Goal: Information Seeking & Learning: Learn about a topic

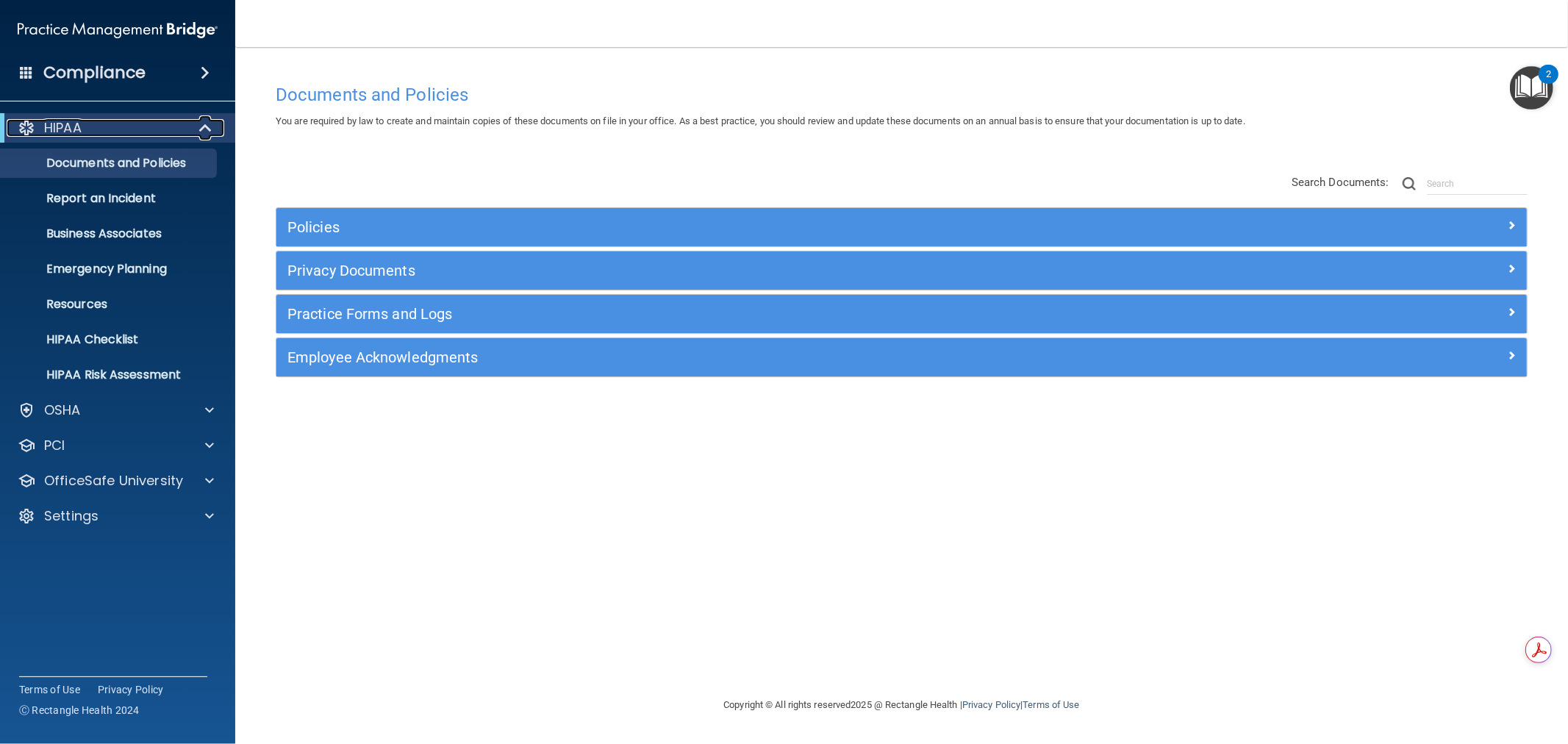
click at [201, 130] on span at bounding box center [207, 127] width 12 height 18
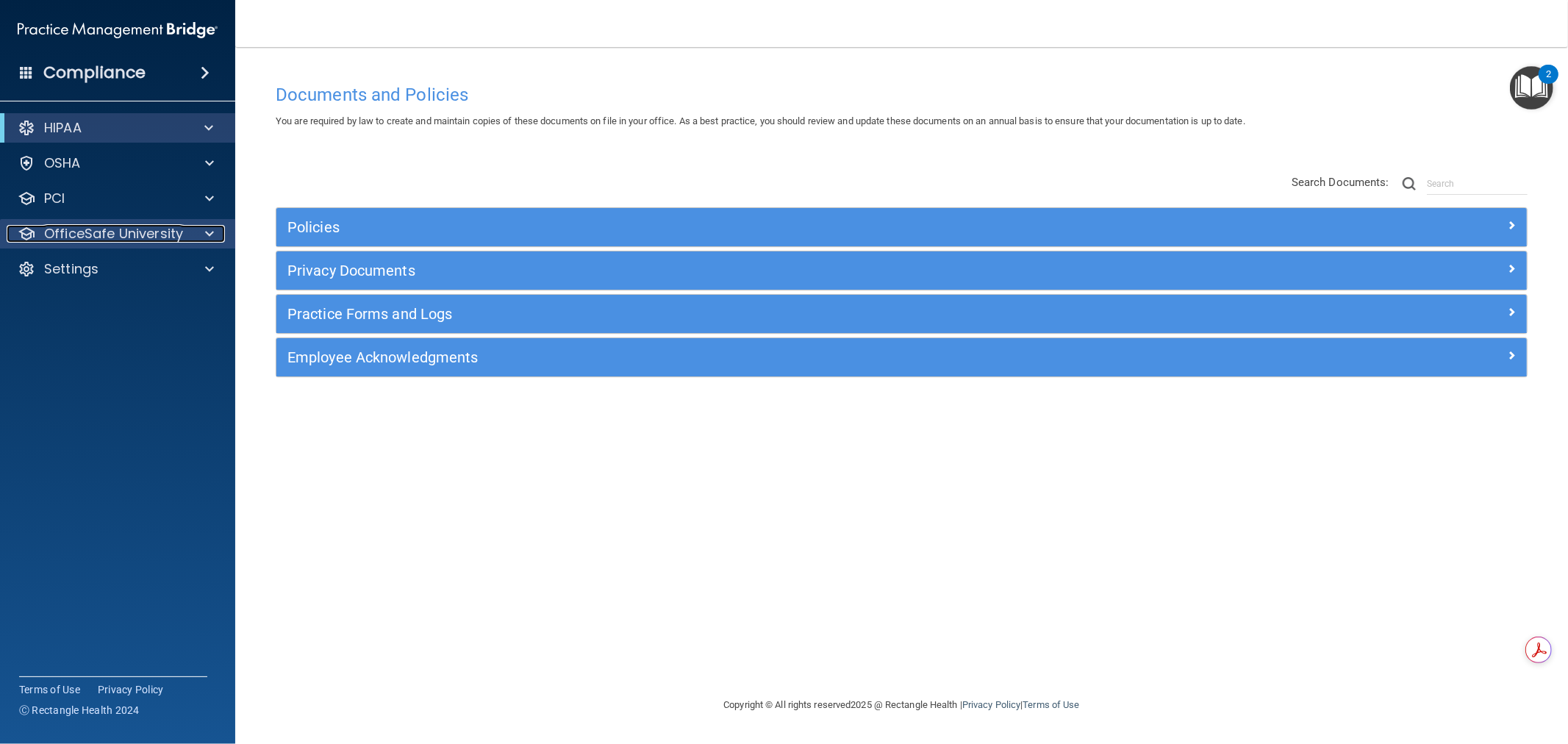
click at [218, 226] on div at bounding box center [208, 234] width 37 height 18
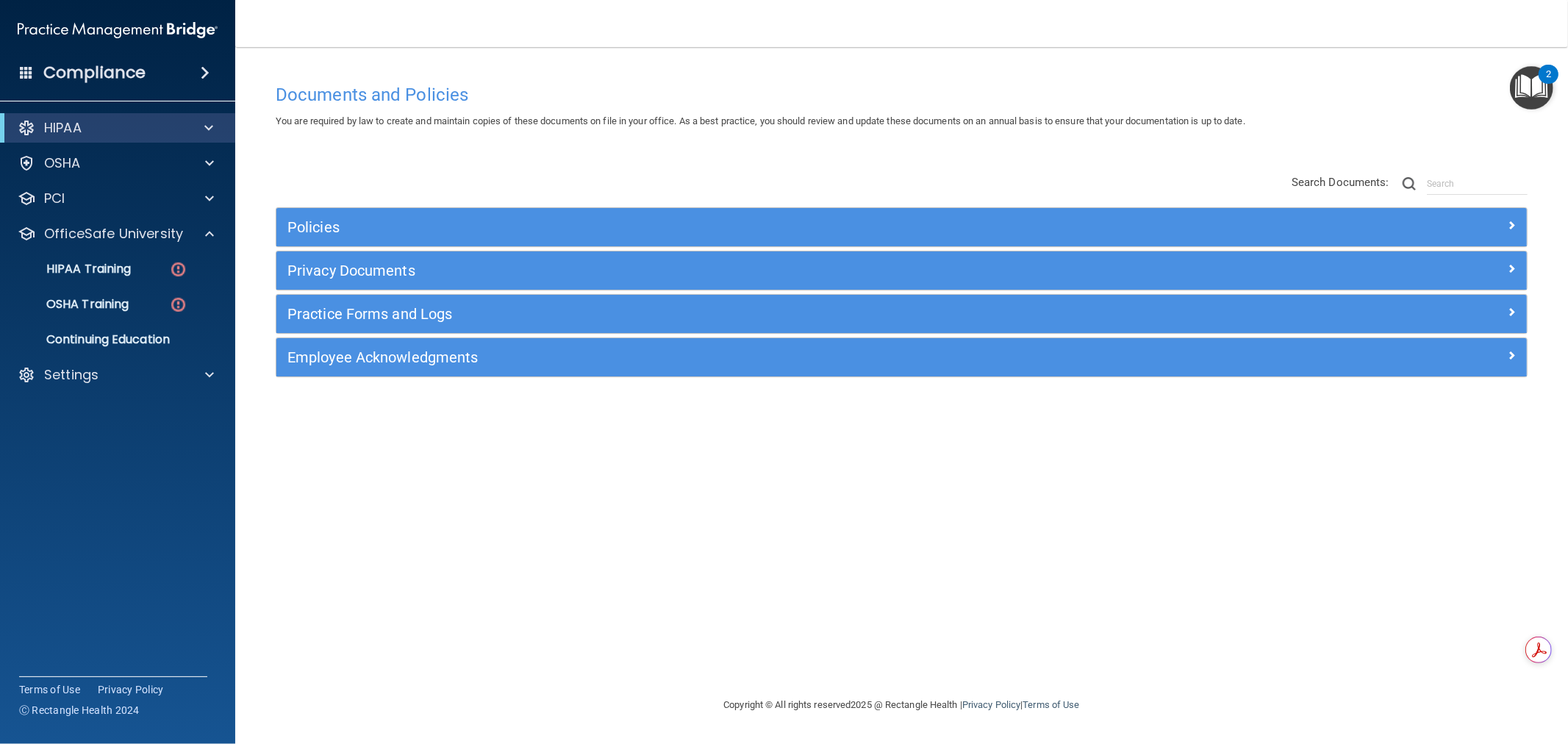
click at [445, 283] on div "Privacy Documents" at bounding box center [902, 270] width 1251 height 38
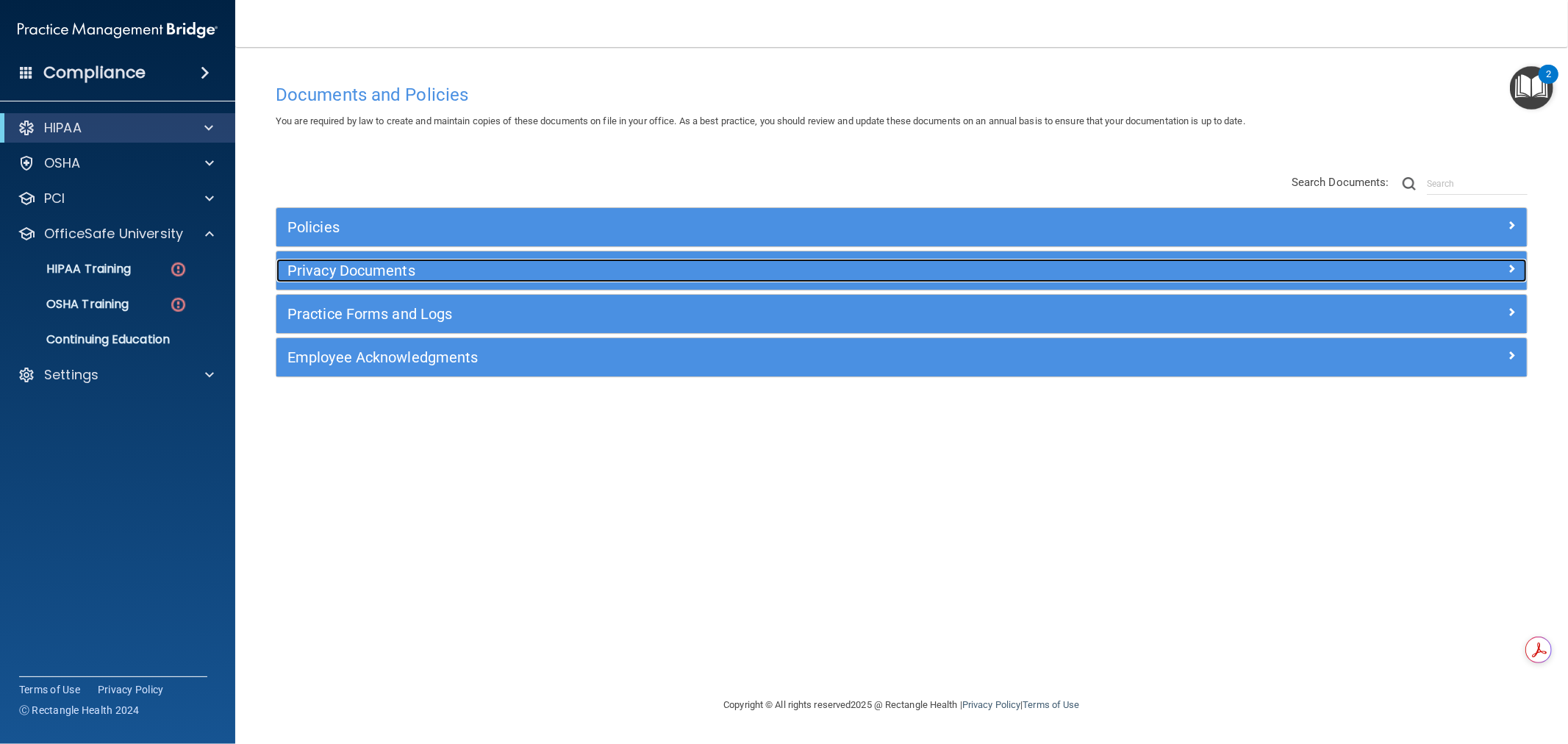
click at [441, 273] on h5 "Privacy Documents" at bounding box center [745, 270] width 916 height 16
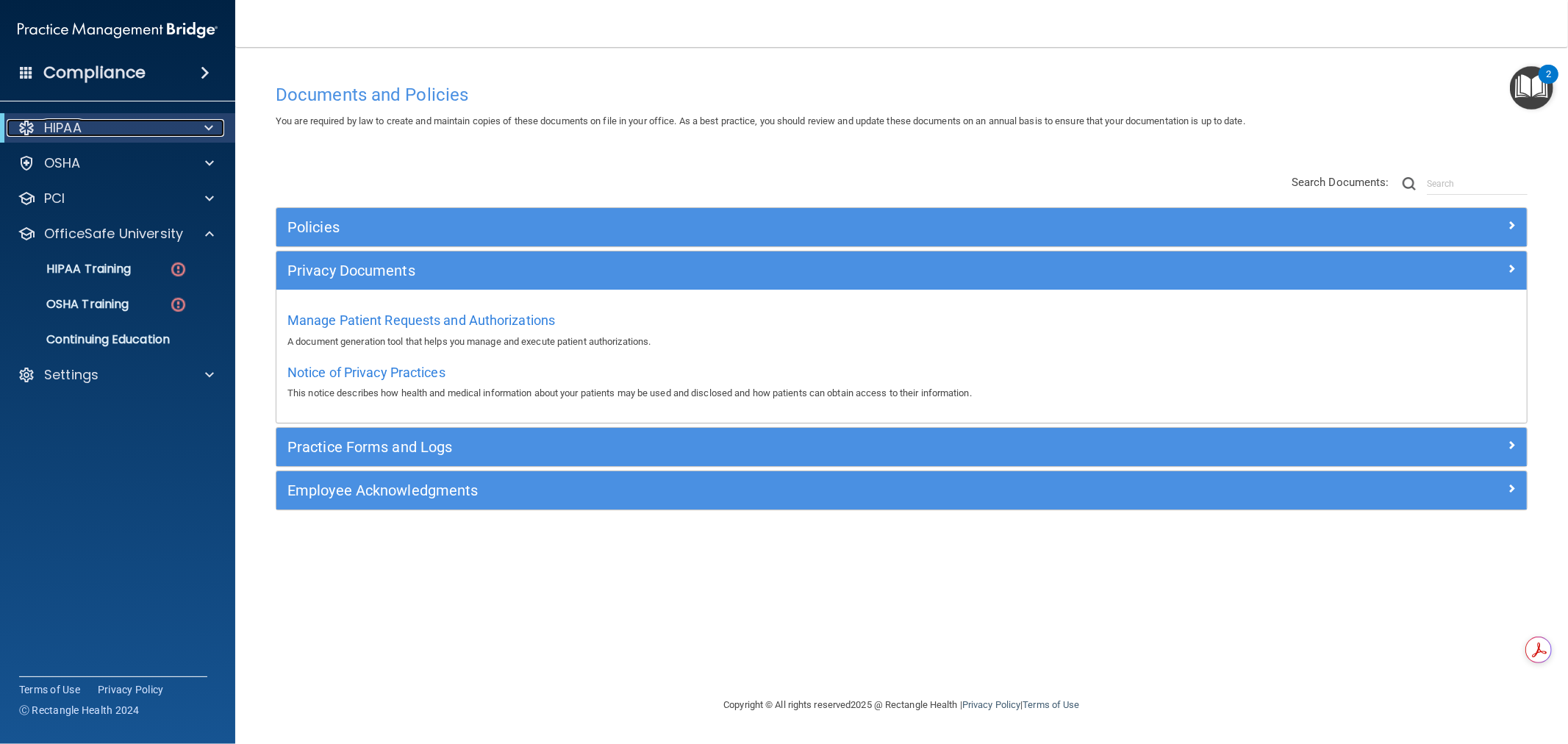
click at [213, 123] on div at bounding box center [206, 127] width 36 height 18
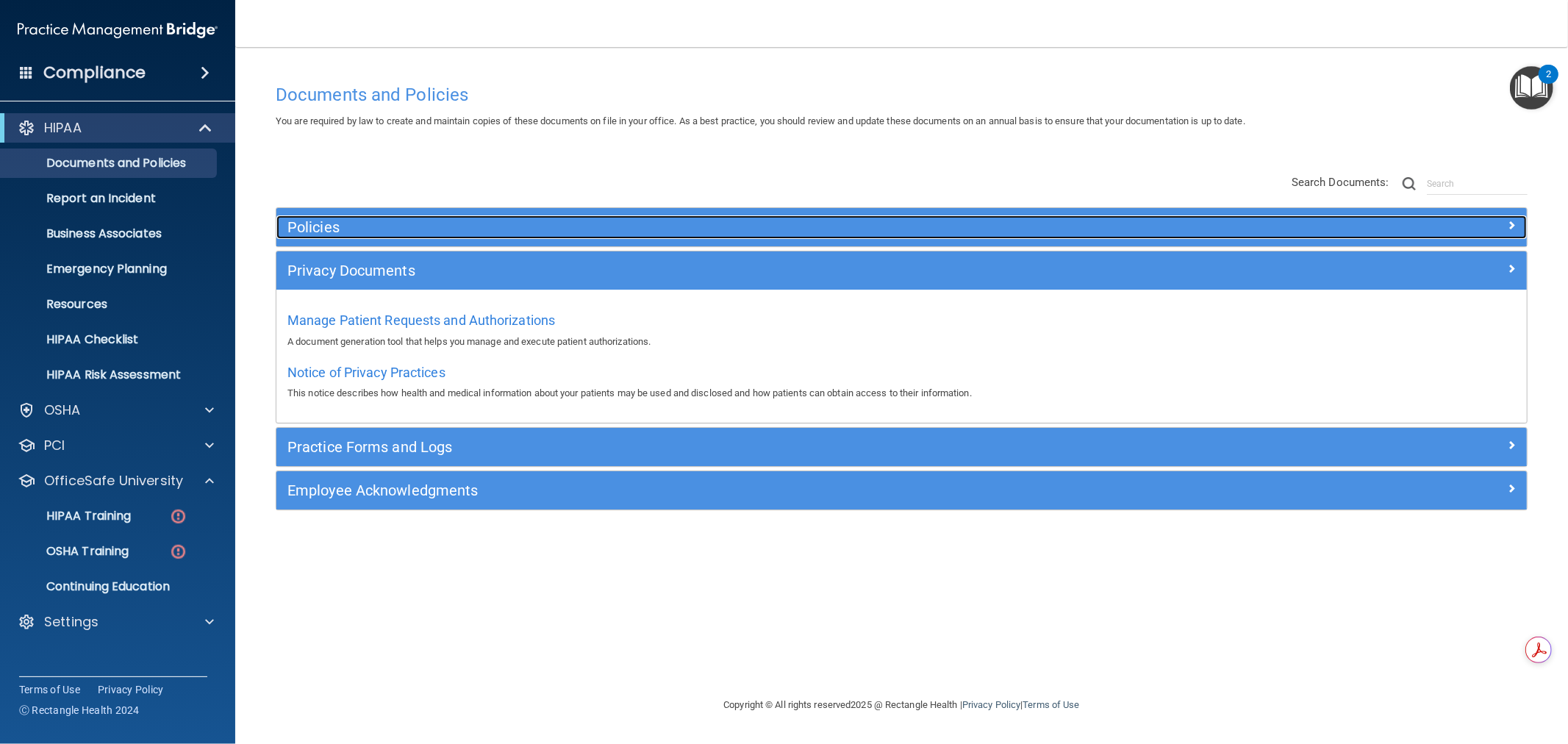
click at [407, 225] on h5 "Policies" at bounding box center [745, 227] width 916 height 16
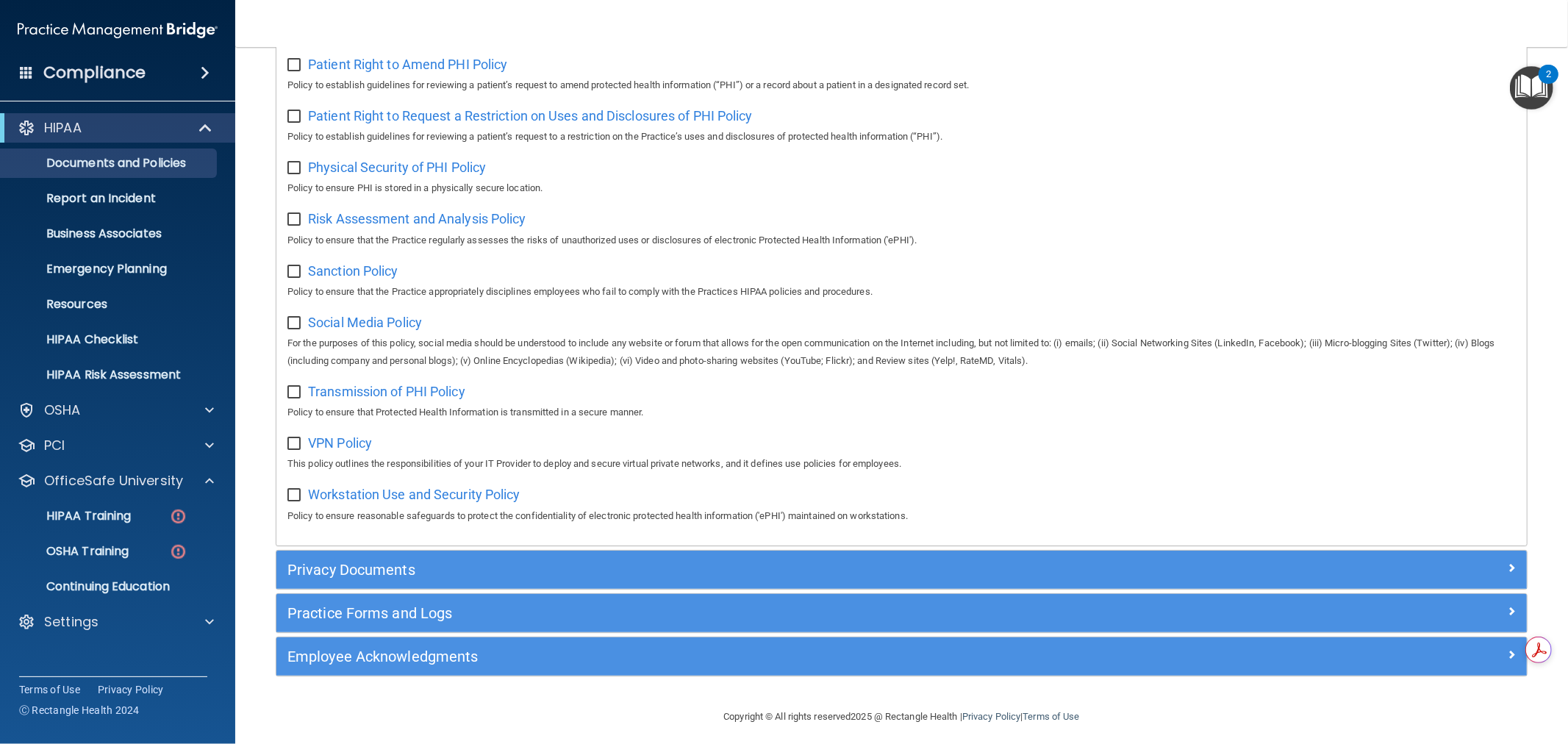
scroll to position [887, 0]
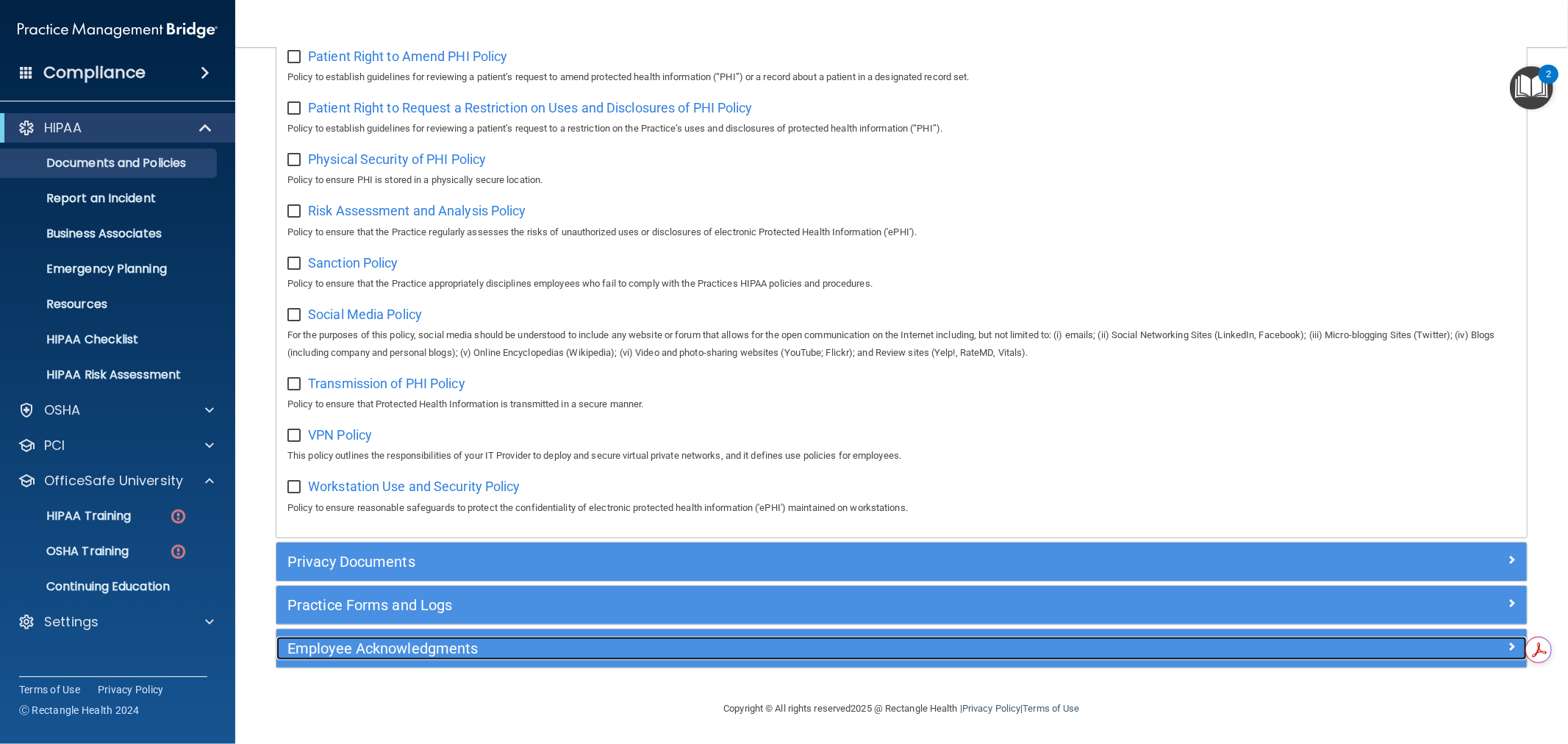
click at [405, 650] on h5 "Employee Acknowledgments" at bounding box center [745, 647] width 916 height 16
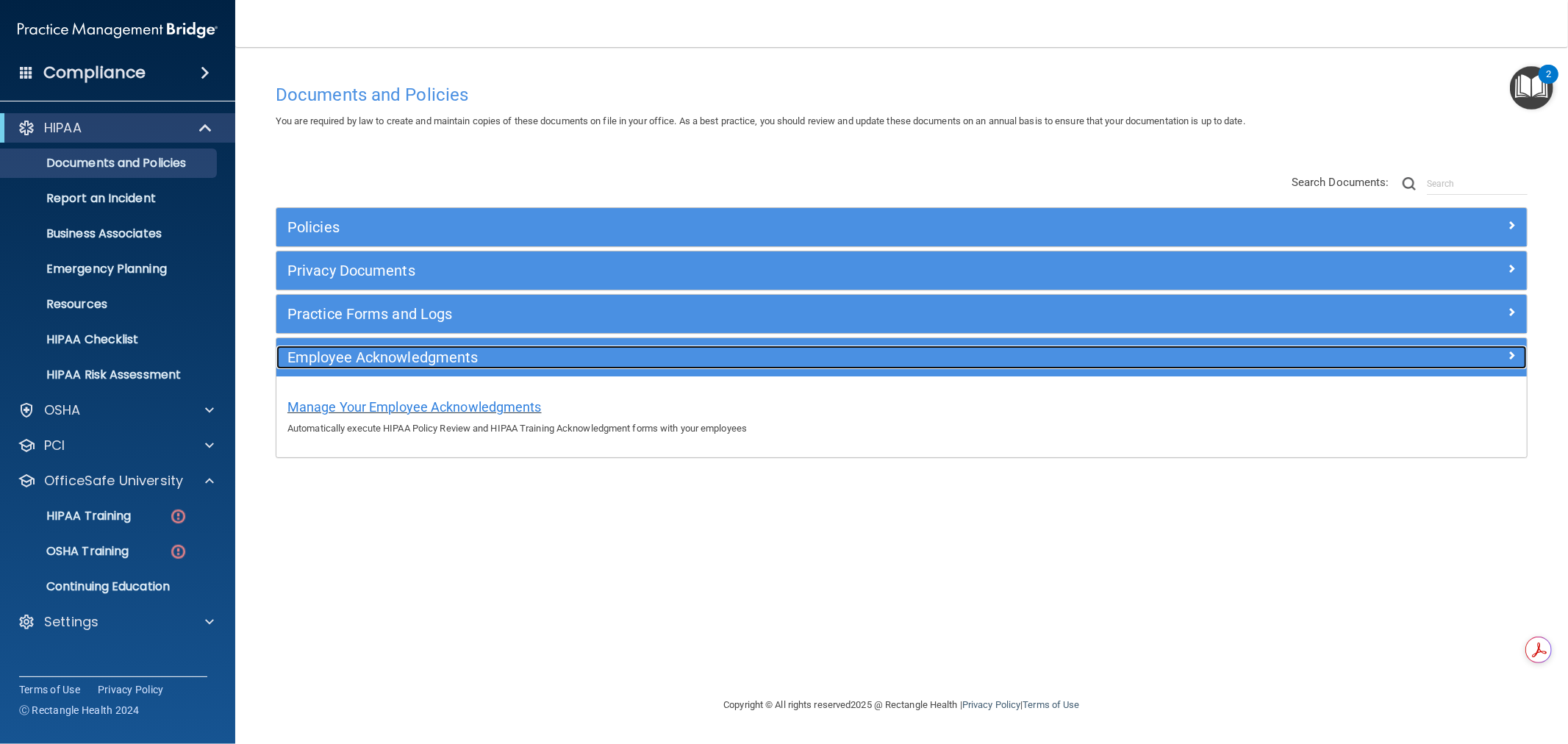
scroll to position [0, 0]
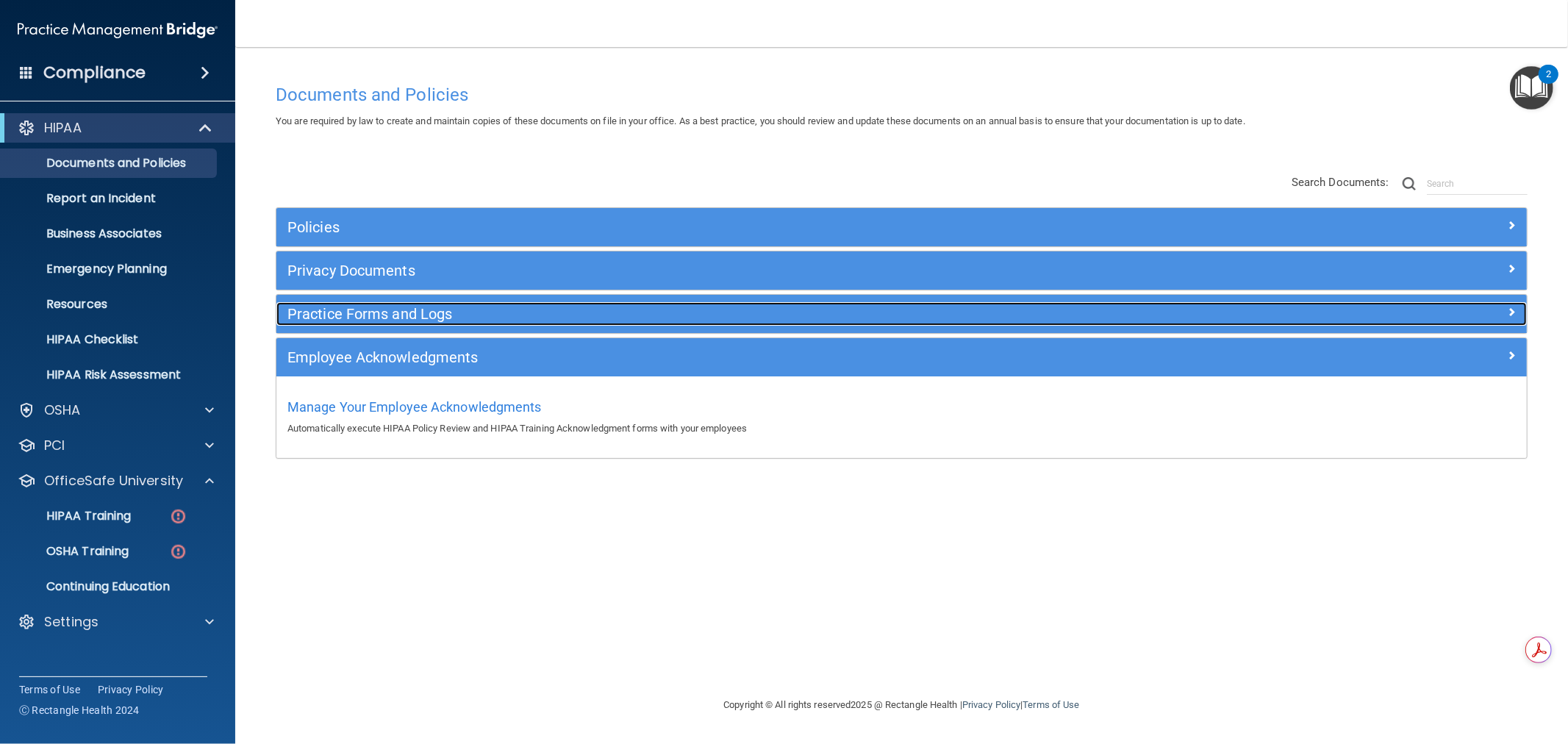
click at [436, 306] on h5 "Practice Forms and Logs" at bounding box center [745, 313] width 916 height 16
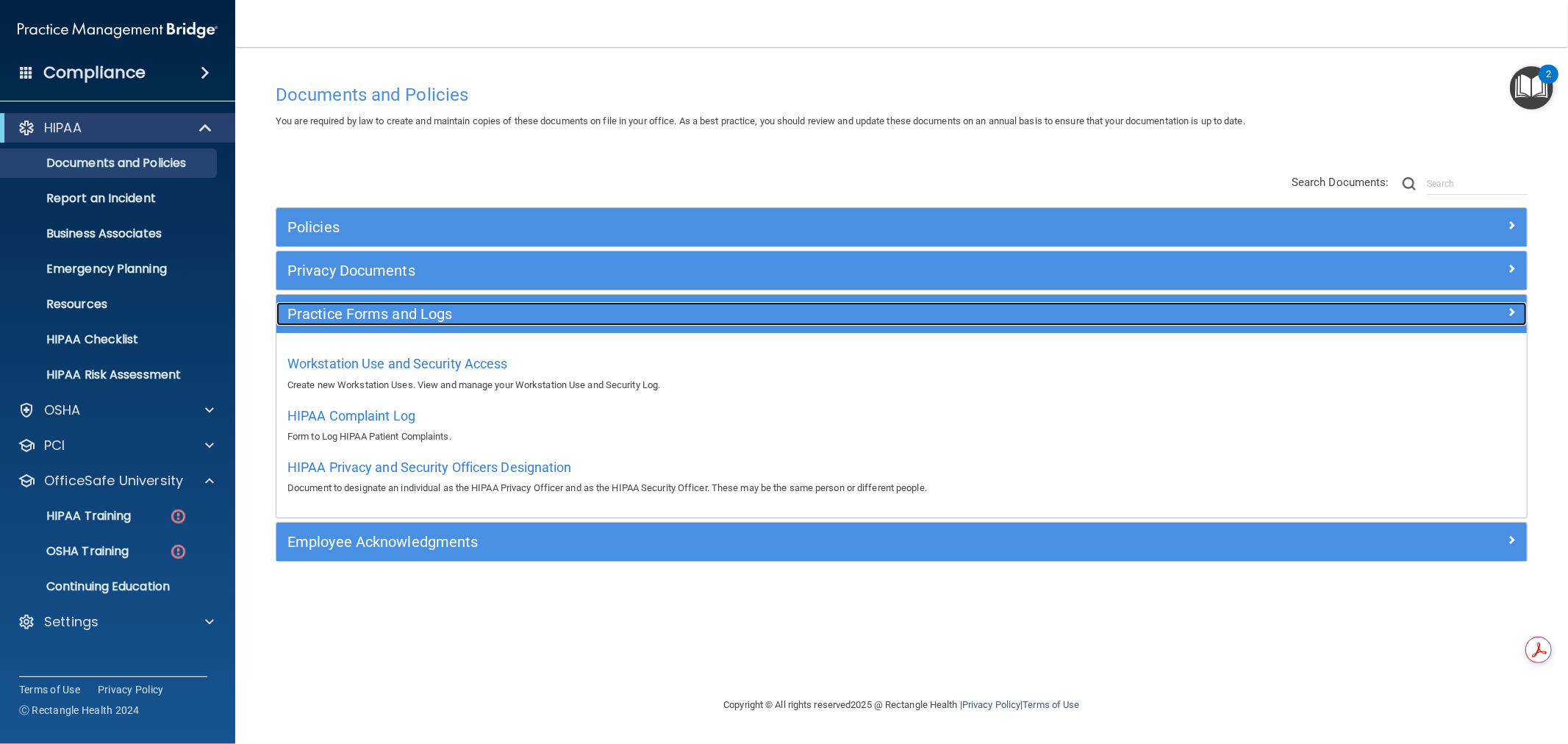
click at [1461, 310] on div at bounding box center [1371, 310] width 313 height 18
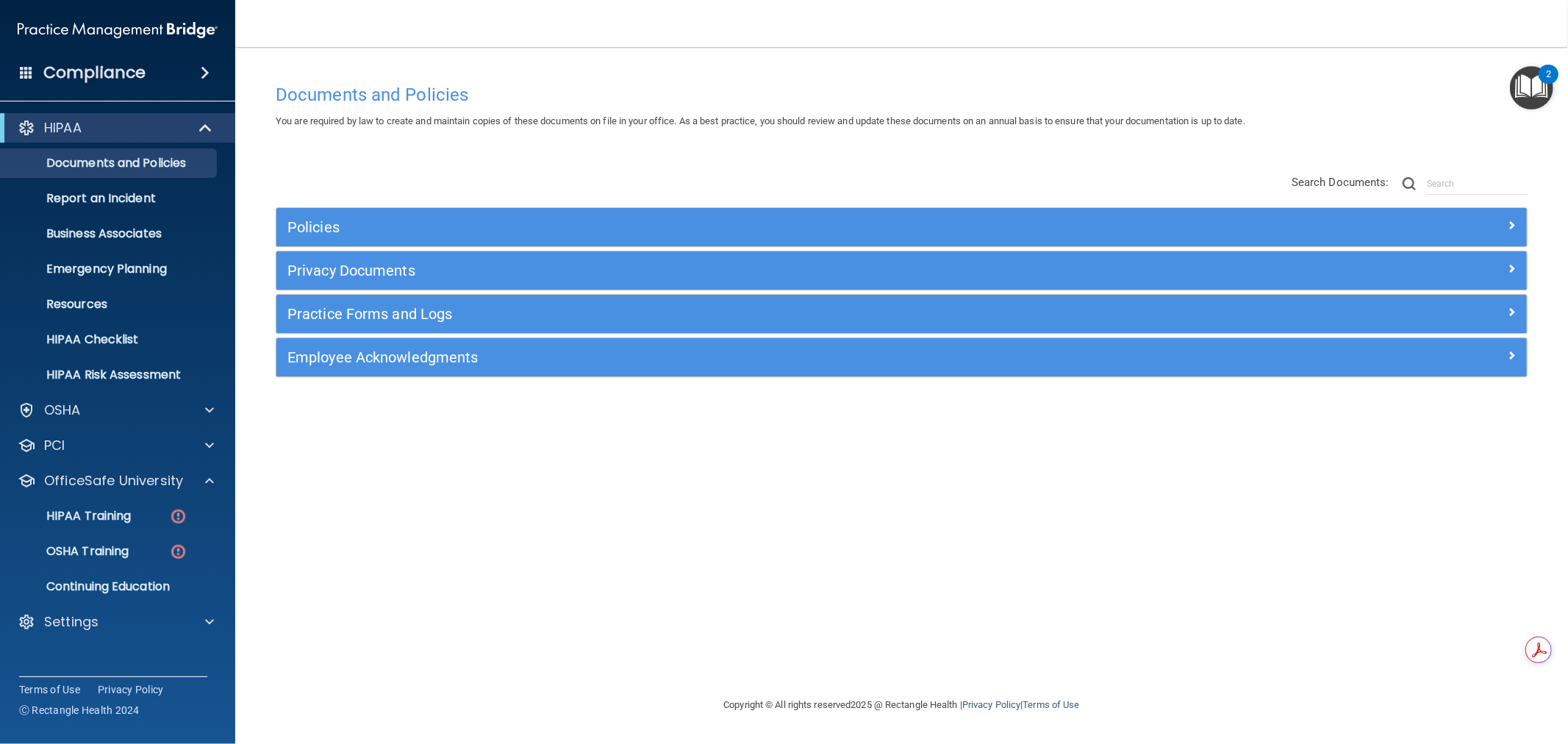
drag, startPoint x: 740, startPoint y: 553, endPoint x: 651, endPoint y: 564, distance: 89.7
click at [652, 565] on div "Documents and Policies You are required by law to create and maintain copies of…" at bounding box center [901, 386] width 1274 height 620
click at [116, 516] on p "HIPAA Training" at bounding box center [70, 516] width 121 height 15
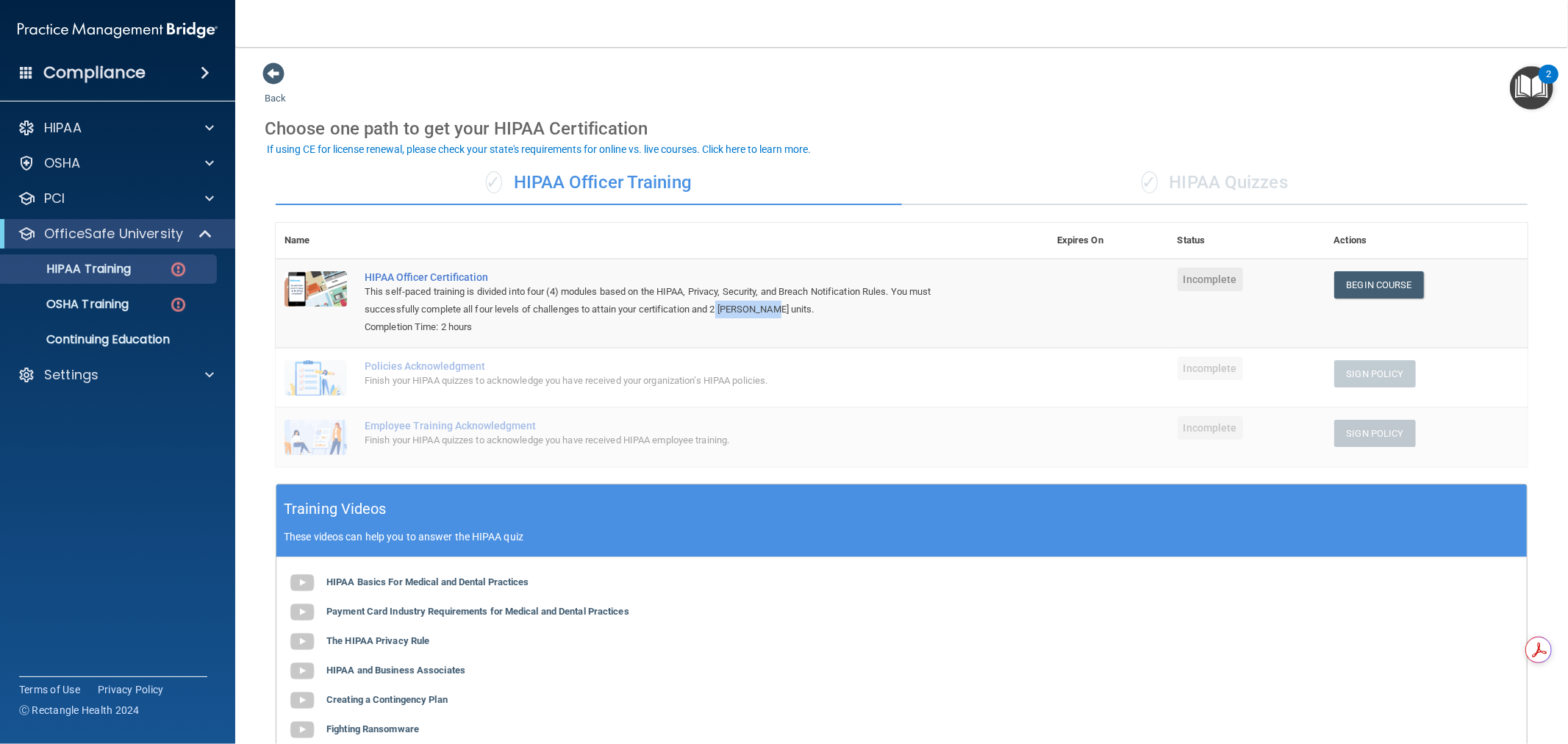
drag, startPoint x: 719, startPoint y: 302, endPoint x: 778, endPoint y: 303, distance: 59.0
click at [778, 303] on div "This self-paced training is divided into four (4) modules based on the HIPAA, P…" at bounding box center [670, 300] width 610 height 35
drag, startPoint x: 770, startPoint y: 306, endPoint x: 723, endPoint y: 313, distance: 47.5
click at [769, 306] on div "This self-paced training is divided into four (4) modules based on the HIPAA, P…" at bounding box center [670, 300] width 610 height 35
click at [763, 339] on td "HIPAA Officer Certification This self-paced training is divided into four (4) m…" at bounding box center [702, 303] width 693 height 89
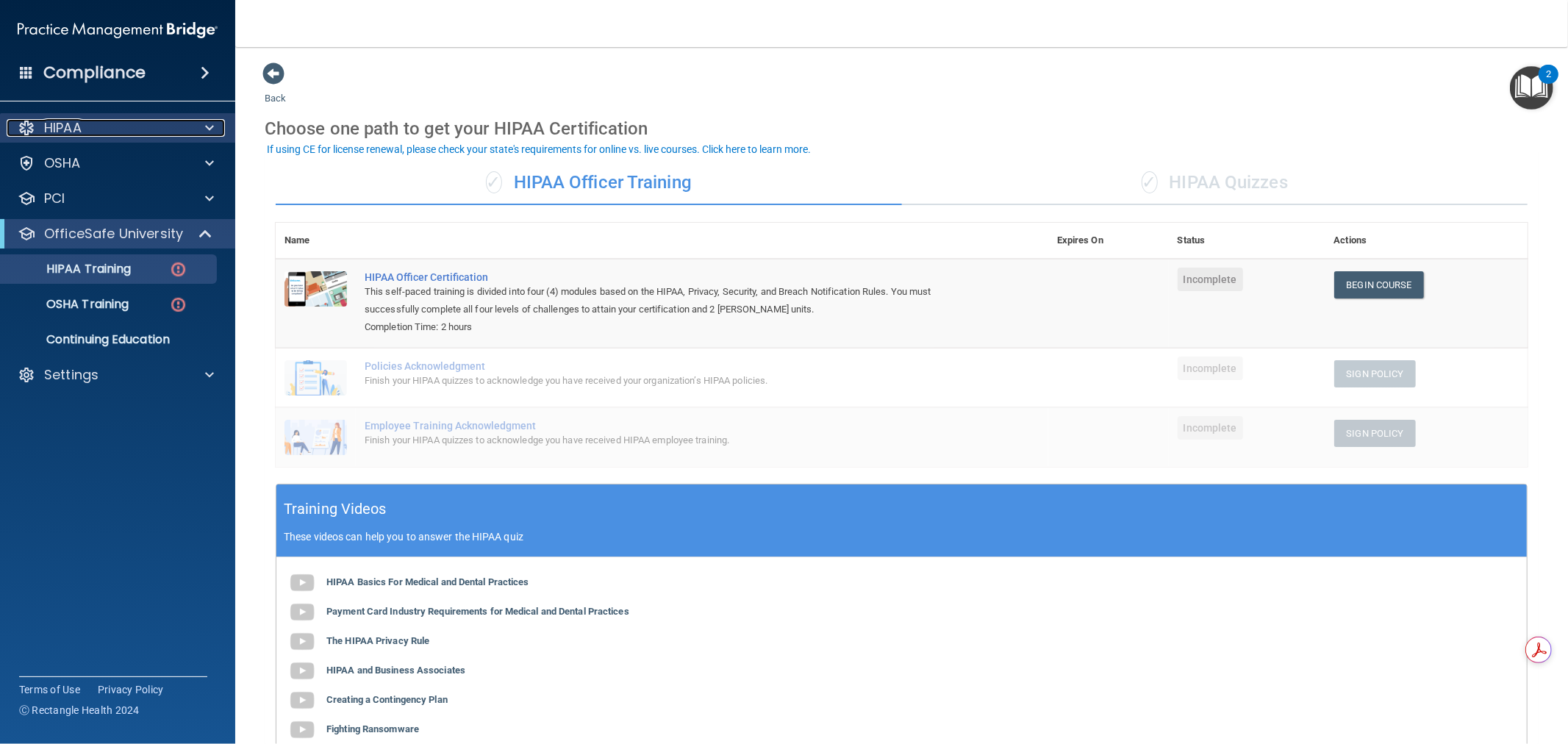
click at [209, 131] on span at bounding box center [210, 127] width 9 height 18
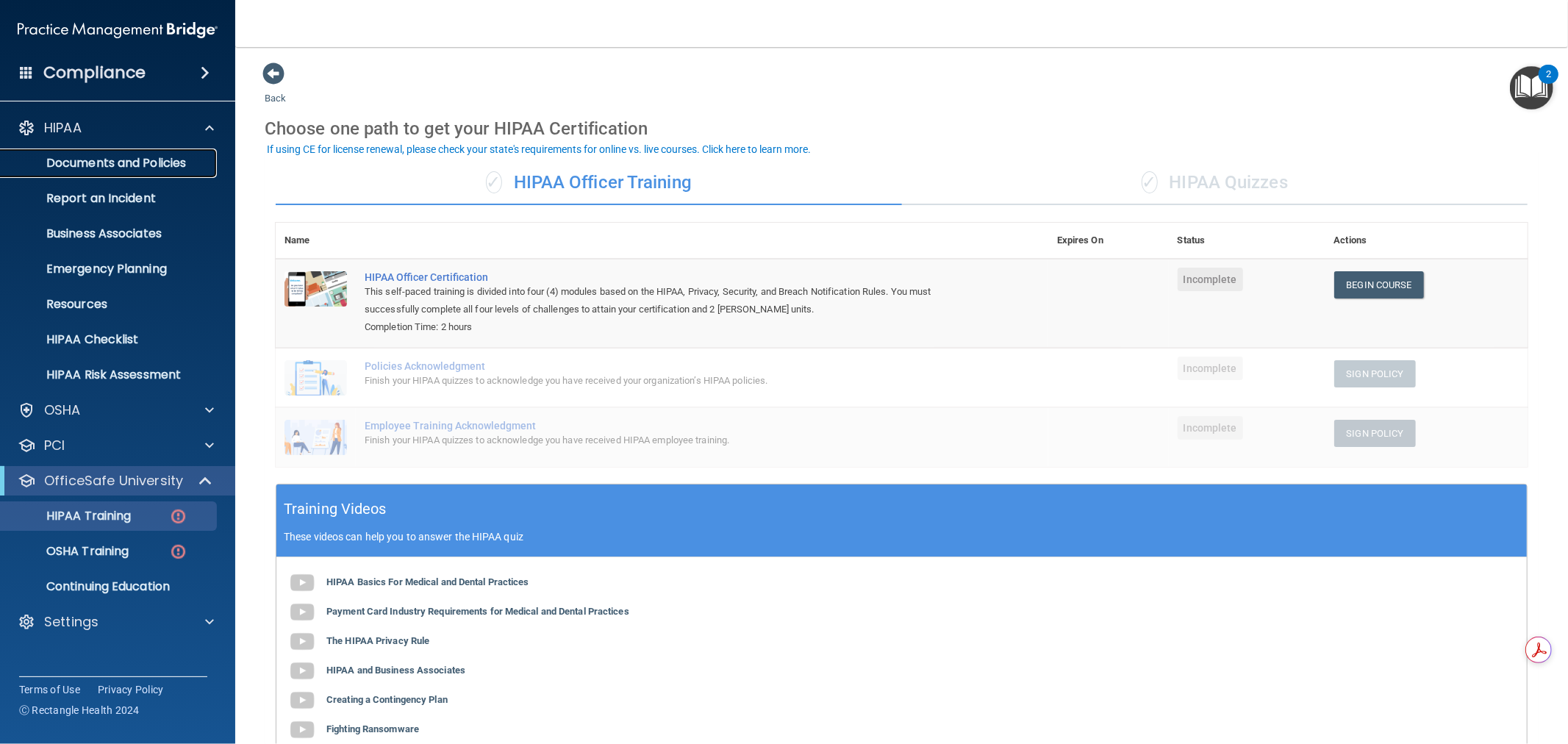
click at [163, 162] on p "Documents and Policies" at bounding box center [110, 162] width 201 height 15
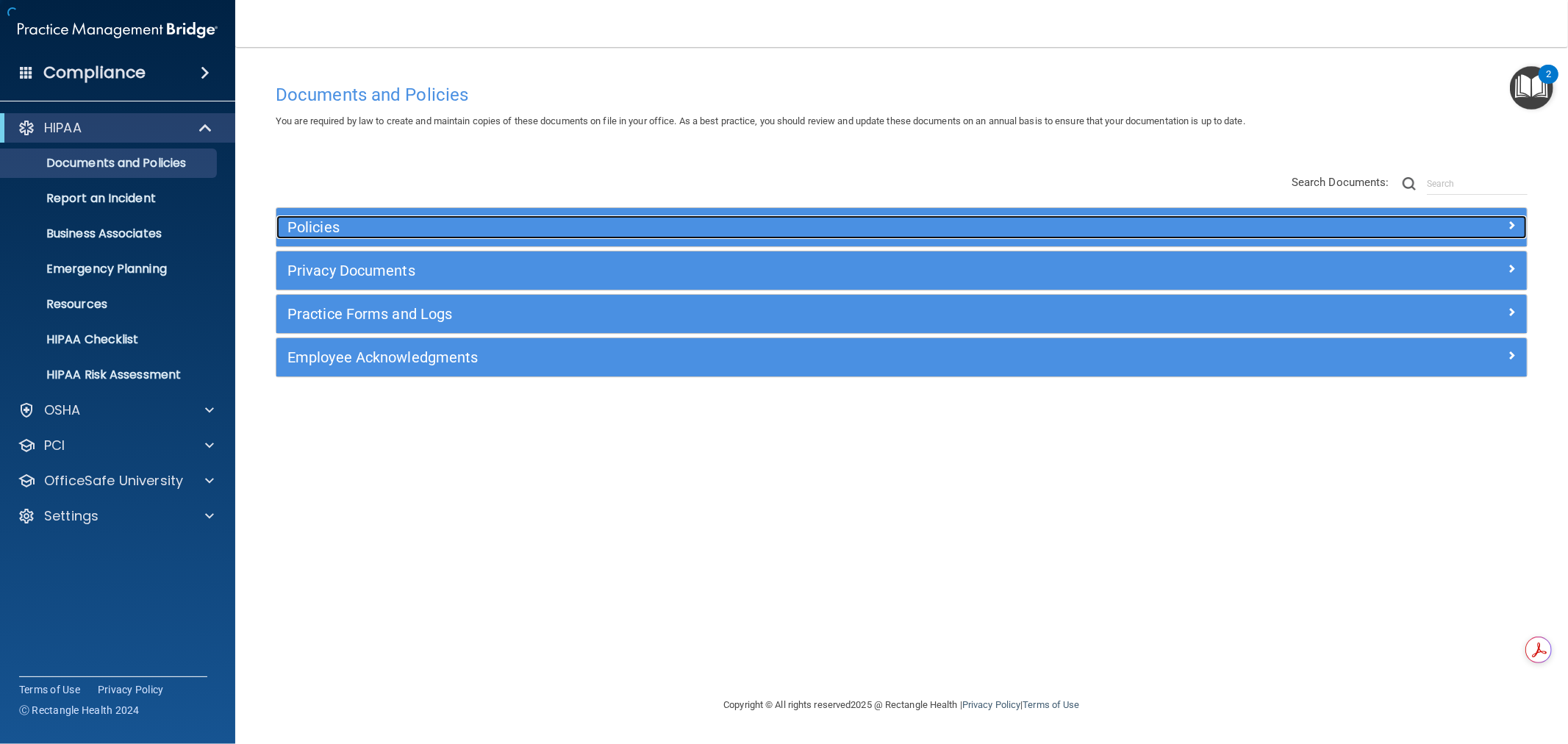
click at [448, 219] on h5 "Policies" at bounding box center [745, 227] width 916 height 16
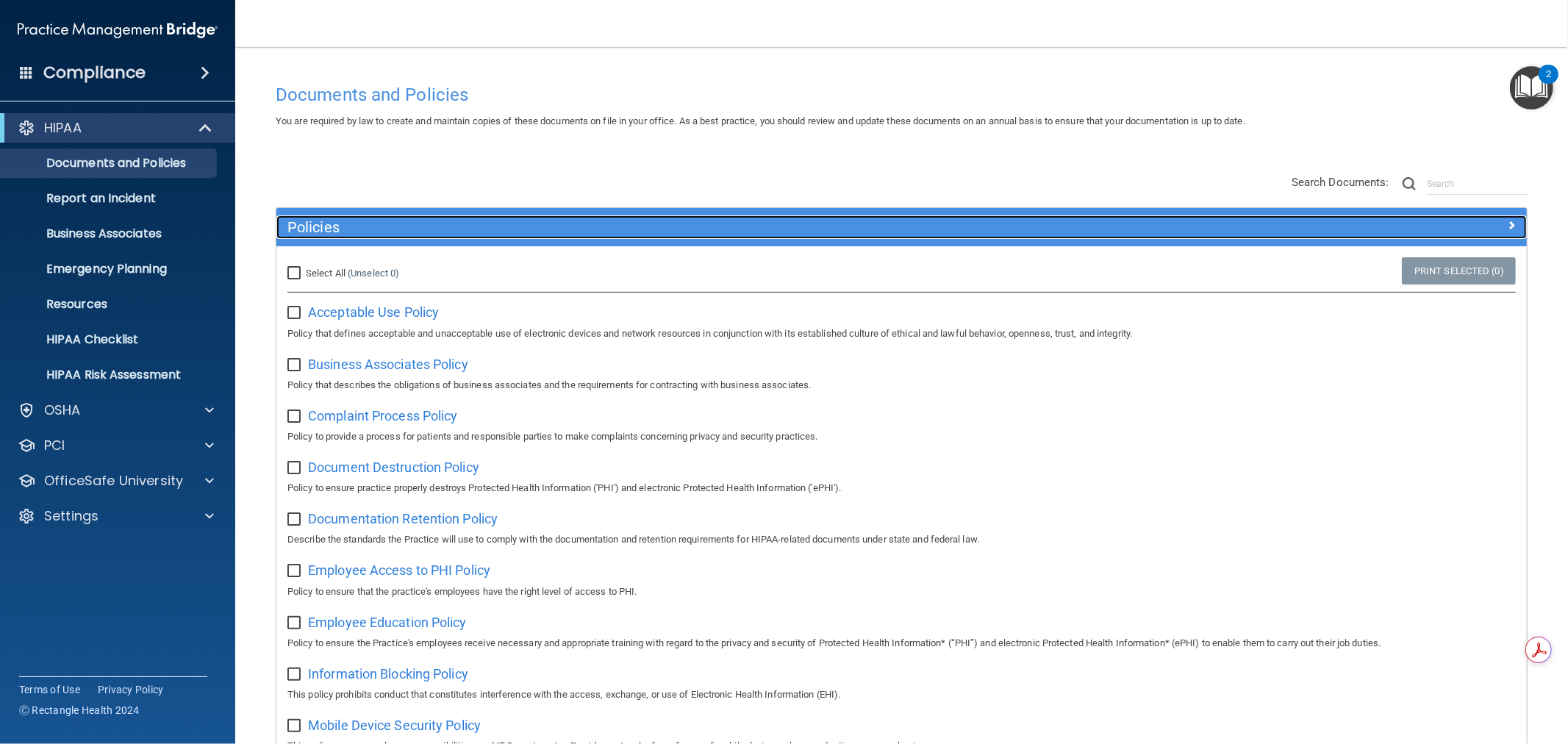
click at [547, 221] on h5 "Policies" at bounding box center [745, 227] width 916 height 16
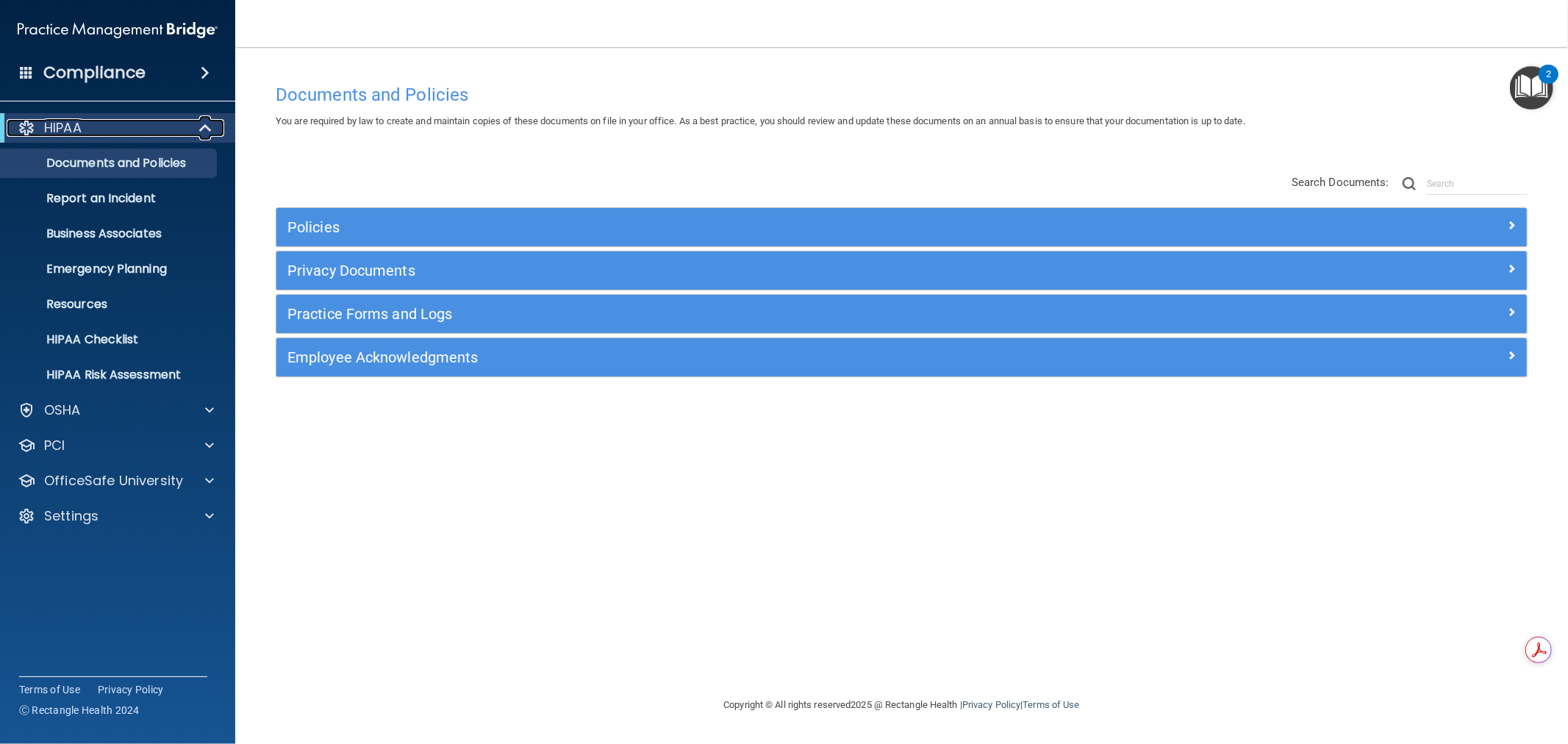
click at [211, 128] on span at bounding box center [207, 127] width 12 height 18
